Goal: Find specific page/section

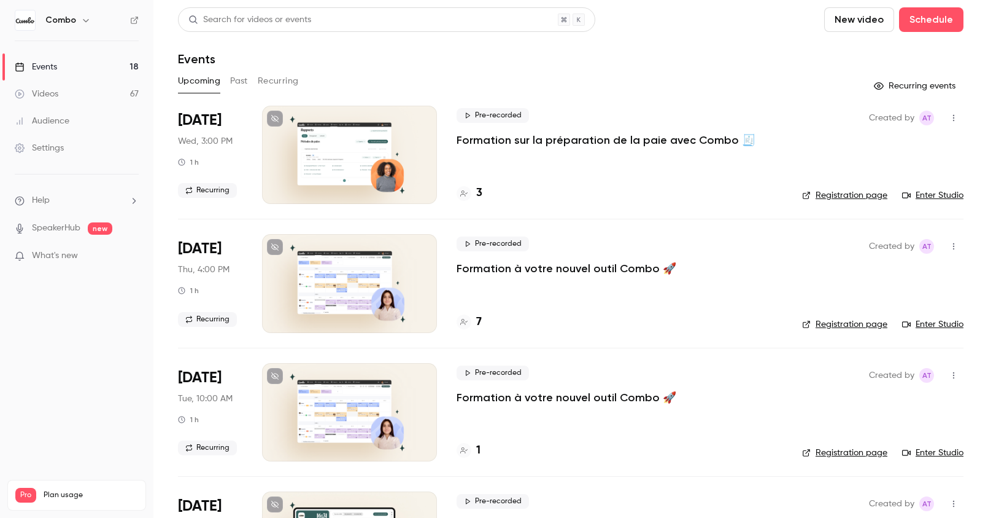
click at [477, 192] on h4 "3" at bounding box center [479, 193] width 6 height 17
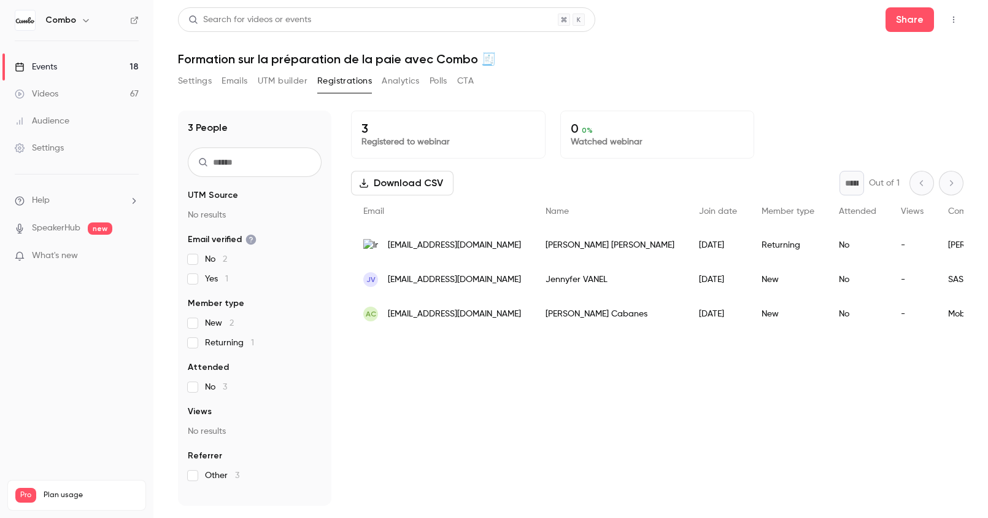
click at [446, 278] on span "[EMAIL_ADDRESS][DOMAIN_NAME]" at bounding box center [454, 279] width 133 height 13
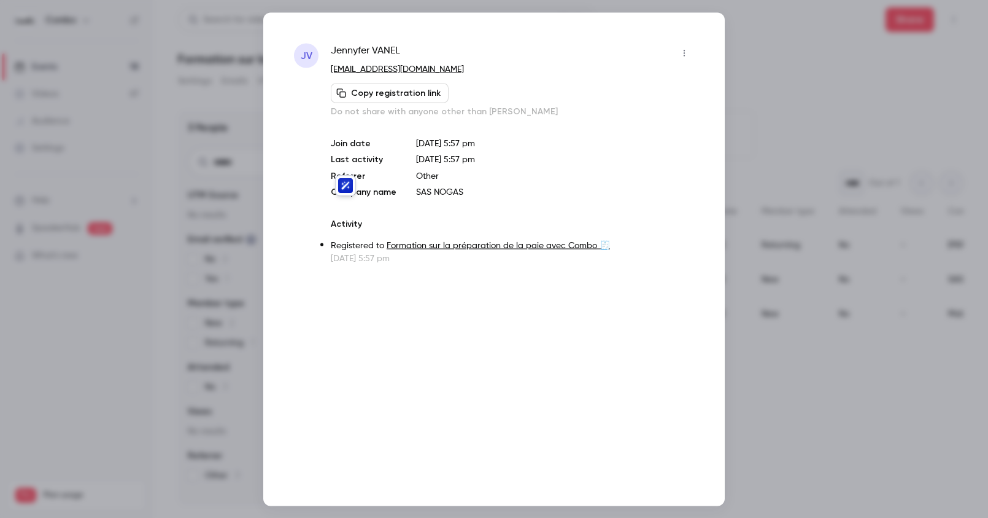
click at [731, 90] on div at bounding box center [494, 259] width 988 height 518
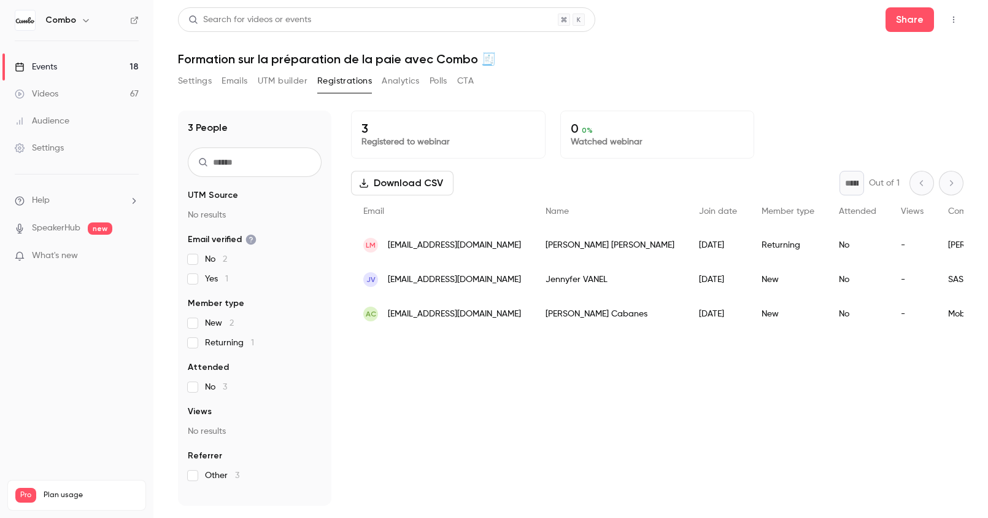
click at [605, 274] on div "[PERSON_NAME]" at bounding box center [610, 279] width 153 height 34
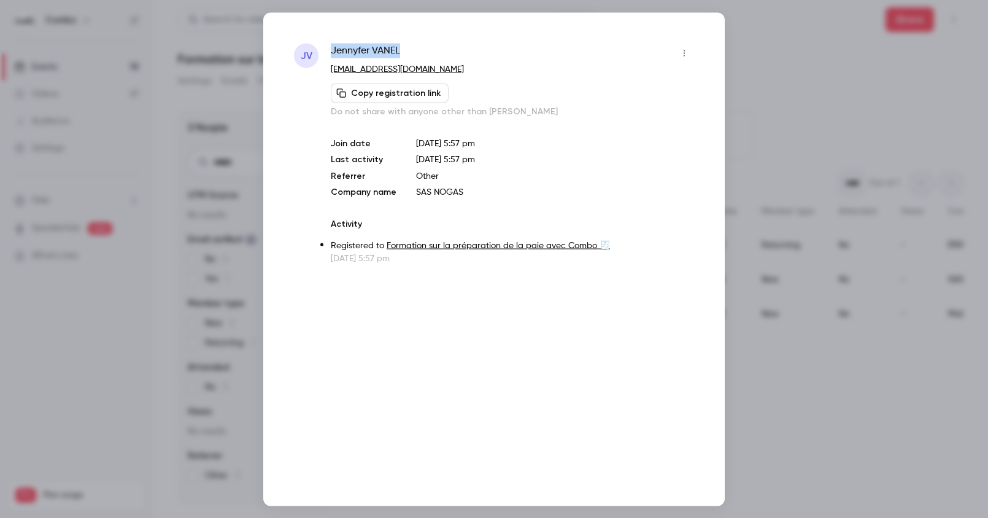
drag, startPoint x: 428, startPoint y: 47, endPoint x: 327, endPoint y: 49, distance: 100.7
click at [327, 49] on div "JV [PERSON_NAME] [PERSON_NAME][EMAIL_ADDRESS][DOMAIN_NAME] Copy registration li…" at bounding box center [494, 153] width 400 height 221
copy span "[PERSON_NAME]"
click at [158, 195] on div at bounding box center [494, 259] width 988 height 518
